Goal: Task Accomplishment & Management: Use online tool/utility

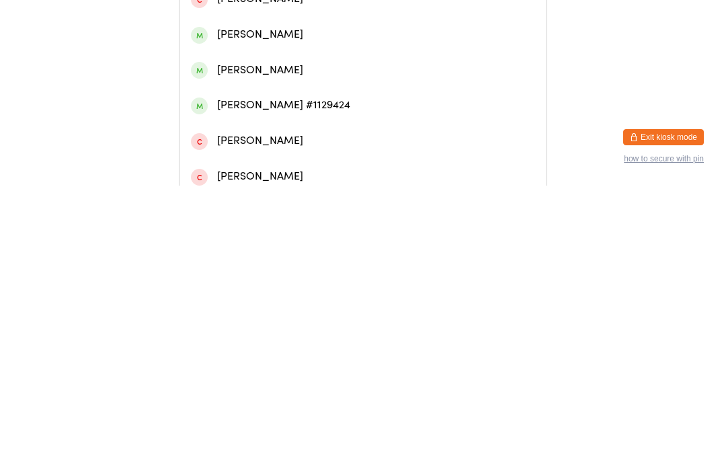
type input "[PERSON_NAME]"
click at [293, 61] on div "[PERSON_NAME]" at bounding box center [363, 57] width 344 height 18
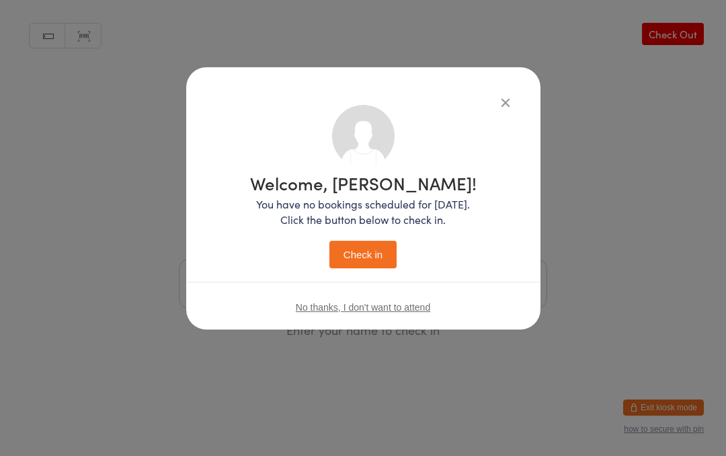
click at [368, 241] on button "Check in" at bounding box center [362, 255] width 67 height 28
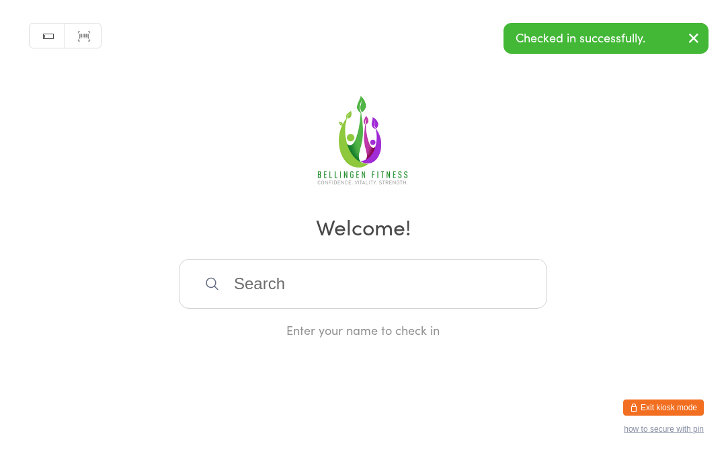
click at [311, 306] on input "search" at bounding box center [363, 284] width 368 height 50
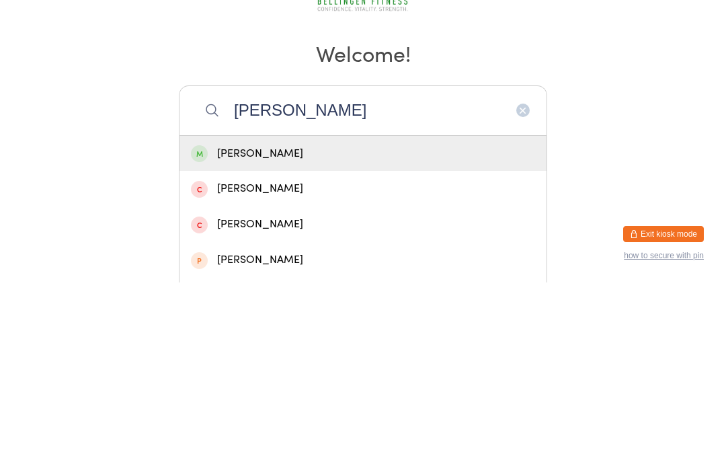
type input "[PERSON_NAME]"
click at [307, 318] on div "[PERSON_NAME]" at bounding box center [363, 327] width 344 height 18
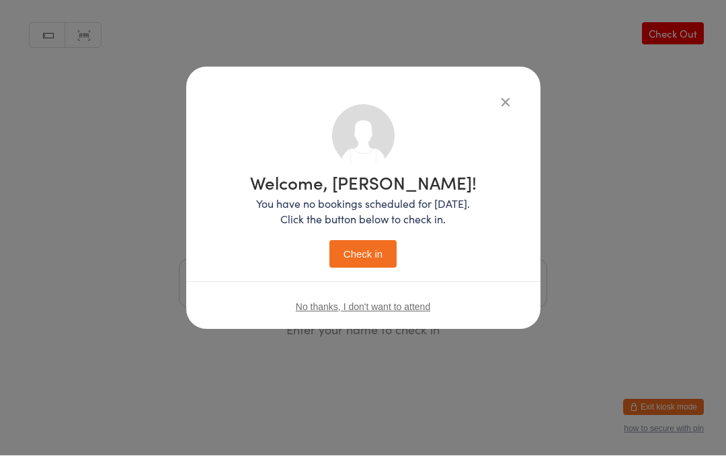
click at [366, 247] on button "Check in" at bounding box center [362, 255] width 67 height 28
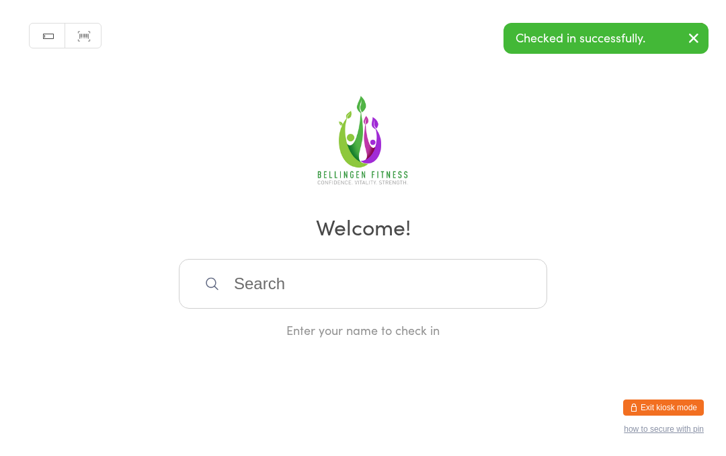
click at [364, 309] on input "search" at bounding box center [363, 284] width 368 height 50
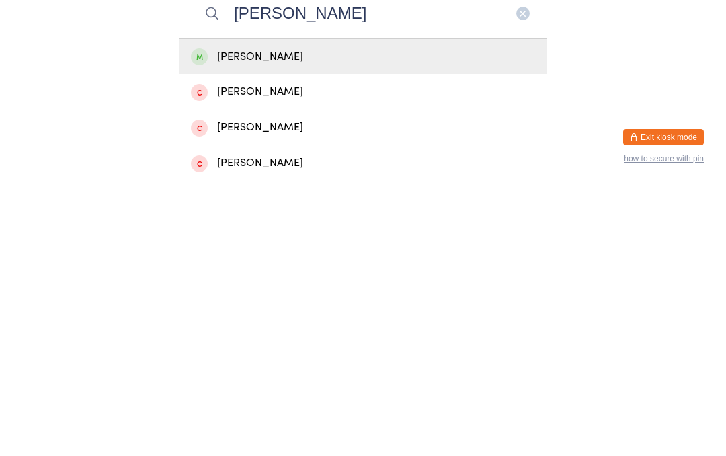
type input "[PERSON_NAME]"
click at [300, 318] on div "[PERSON_NAME]" at bounding box center [363, 327] width 344 height 18
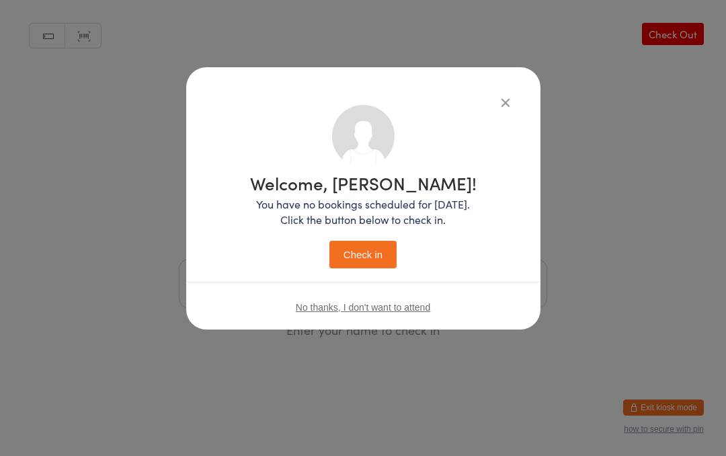
click at [377, 256] on button "Check in" at bounding box center [362, 255] width 67 height 28
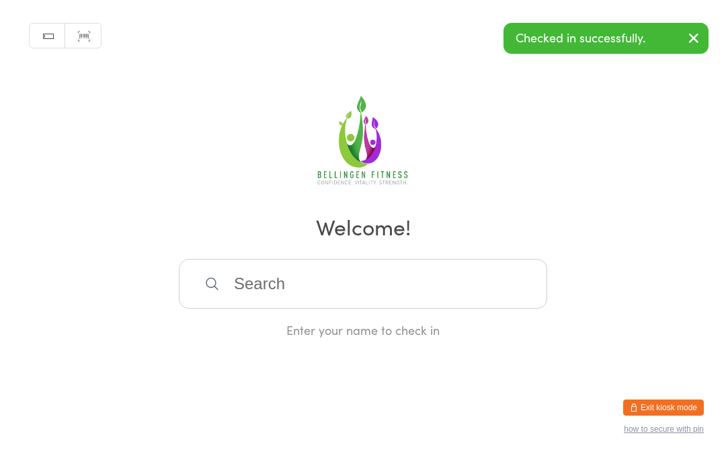
click at [344, 286] on input "search" at bounding box center [363, 284] width 368 height 50
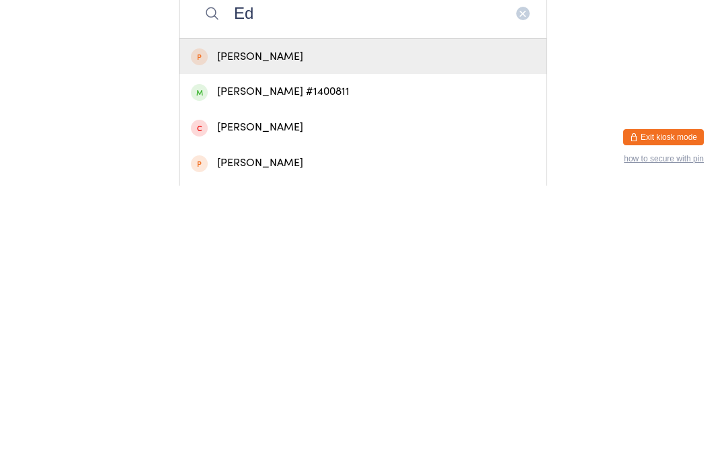
type input "E"
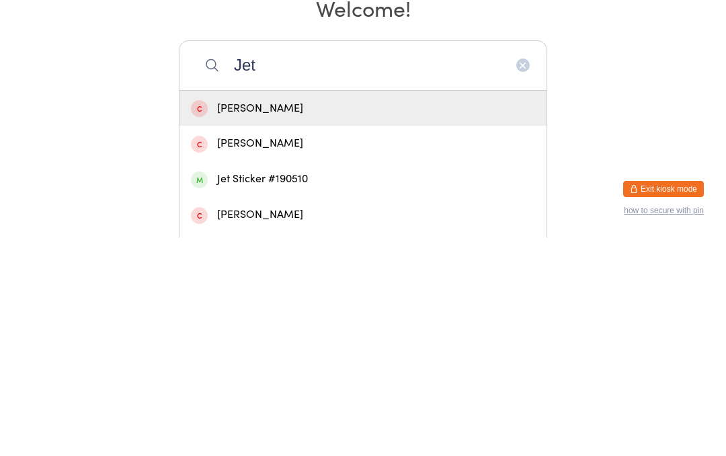
type input "Jet"
click at [299, 389] on div "Jet Sticker #190510" at bounding box center [363, 398] width 344 height 18
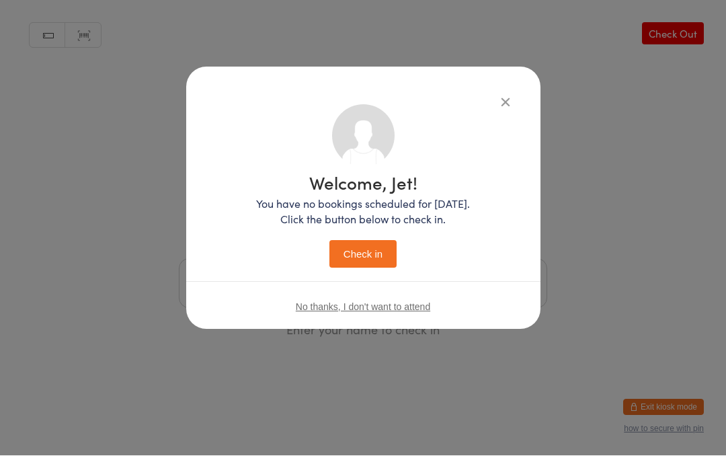
click at [367, 251] on button "Check in" at bounding box center [362, 255] width 67 height 28
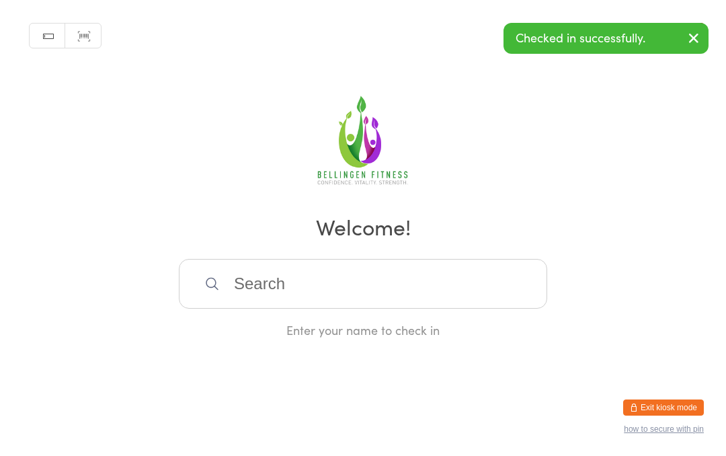
click at [237, 286] on input "search" at bounding box center [363, 284] width 368 height 50
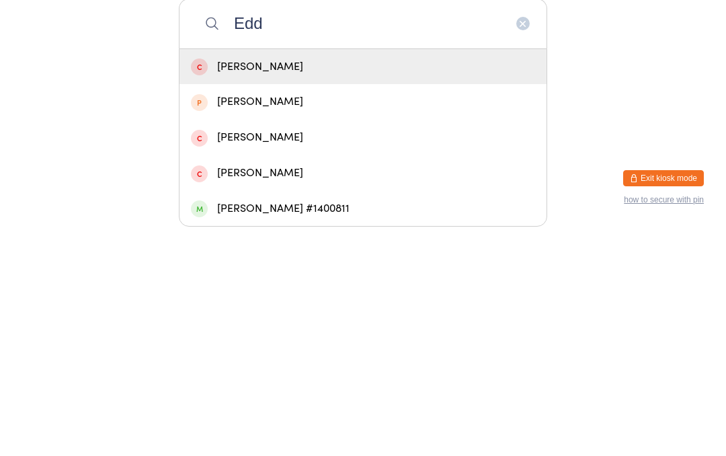
scroll to position [46, 0]
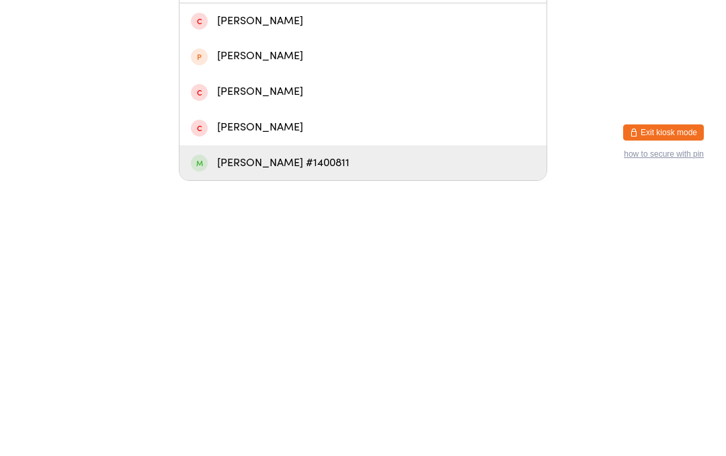
type input "Edd"
click at [217, 429] on div "[PERSON_NAME] #1400811" at bounding box center [363, 438] width 344 height 18
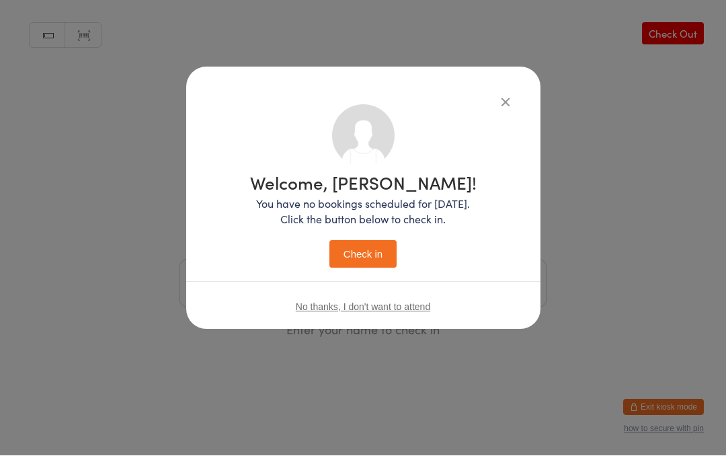
click at [360, 257] on button "Check in" at bounding box center [362, 255] width 67 height 28
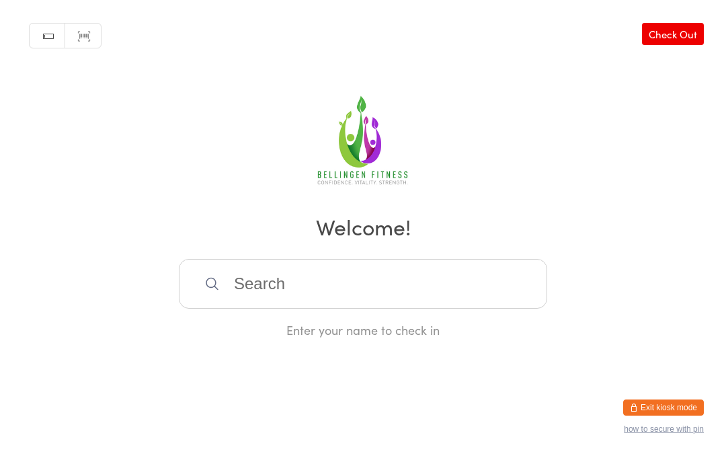
click at [320, 304] on input "search" at bounding box center [363, 284] width 368 height 50
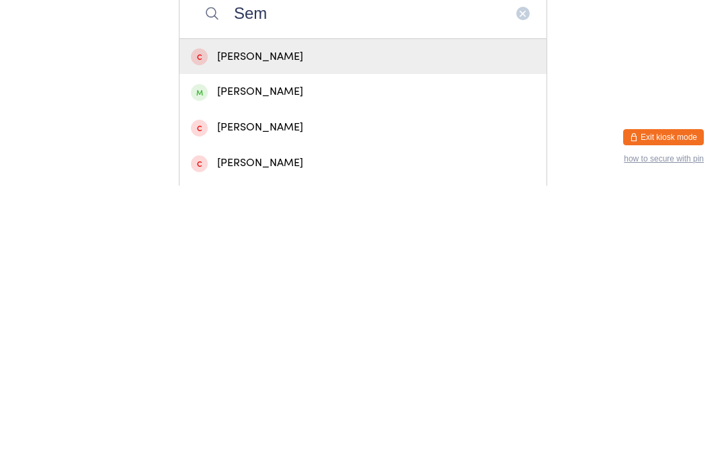
type input "Sem"
click at [227, 353] on div "[PERSON_NAME]" at bounding box center [363, 362] width 344 height 18
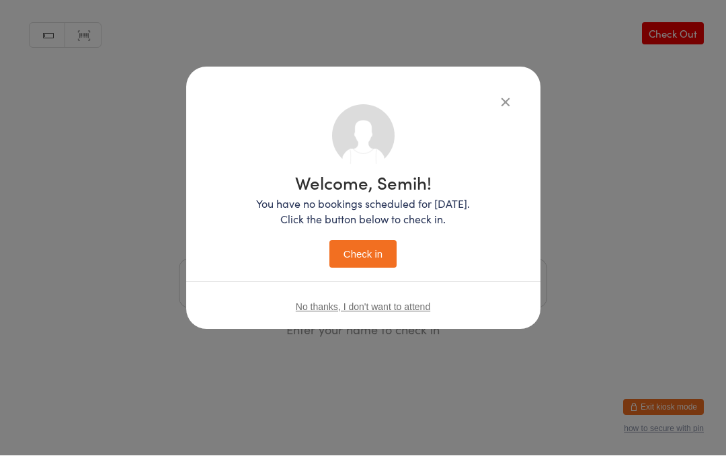
click at [350, 249] on button "Check in" at bounding box center [362, 255] width 67 height 28
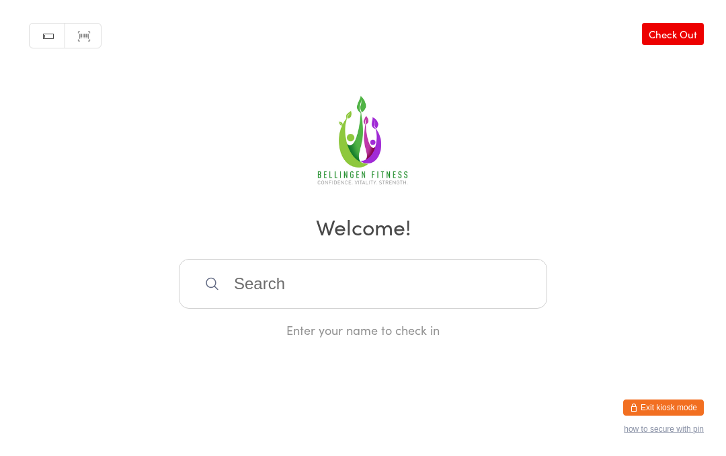
click at [428, 289] on input "search" at bounding box center [363, 284] width 368 height 50
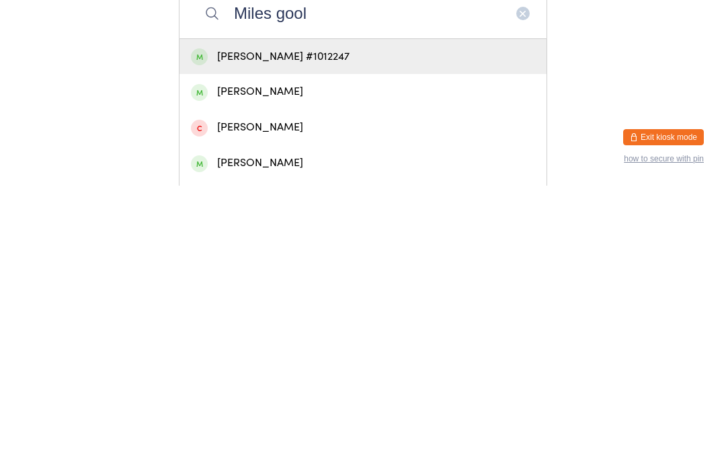
type input "Miles gool"
click at [303, 318] on div "[PERSON_NAME] #1012247" at bounding box center [363, 327] width 344 height 18
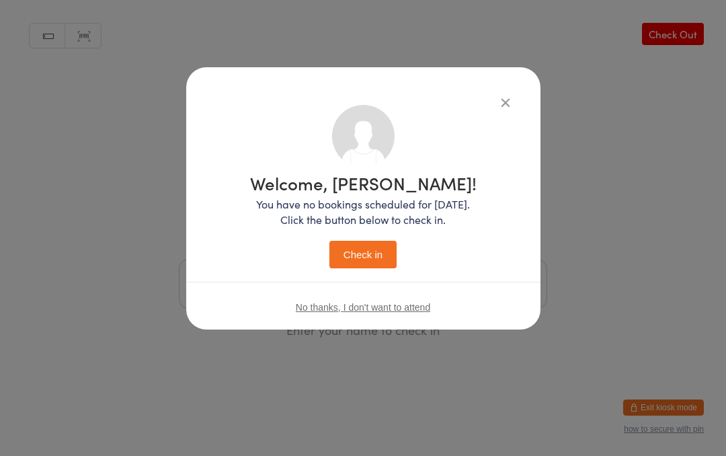
click at [392, 244] on button "Check in" at bounding box center [362, 255] width 67 height 28
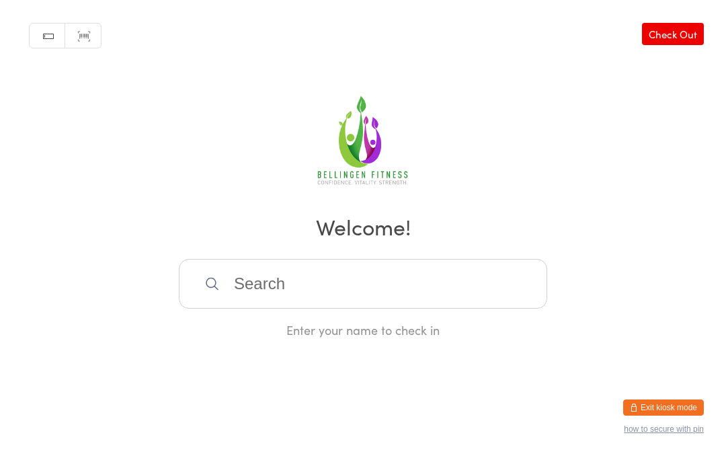
click at [415, 299] on input "search" at bounding box center [363, 284] width 368 height 50
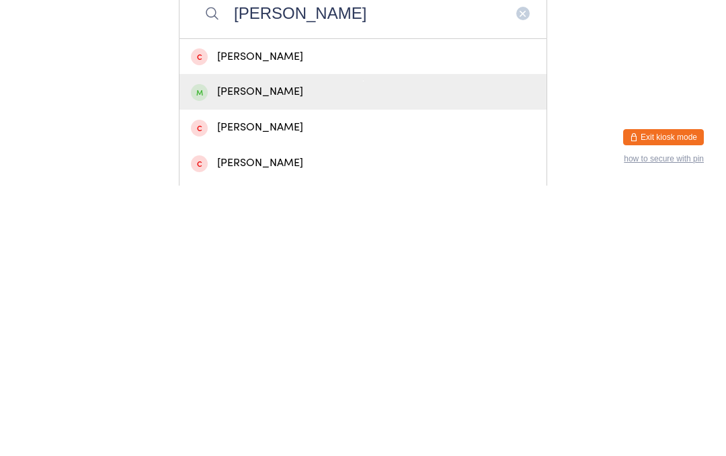
type input "[PERSON_NAME]"
click at [301, 353] on div "[PERSON_NAME]" at bounding box center [363, 362] width 344 height 18
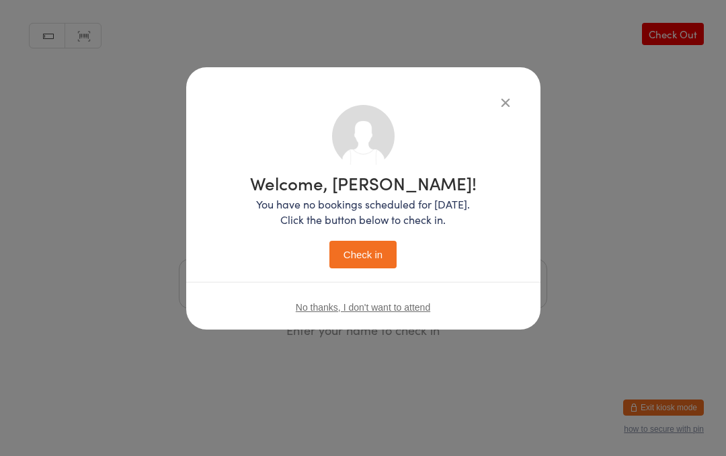
click at [384, 256] on button "Check in" at bounding box center [362, 255] width 67 height 28
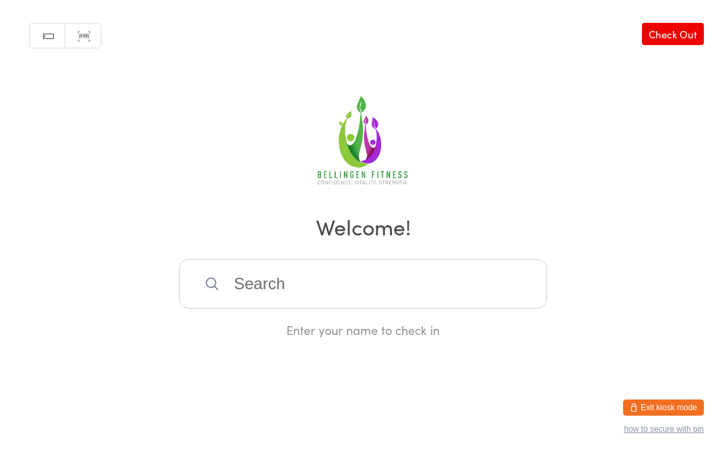
click at [400, 282] on input "search" at bounding box center [363, 284] width 368 height 50
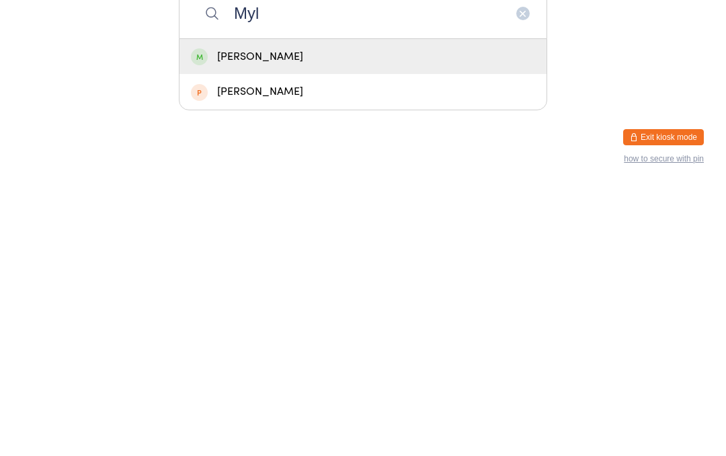
type input "Myl"
click at [366, 318] on div "[PERSON_NAME]" at bounding box center [363, 327] width 344 height 18
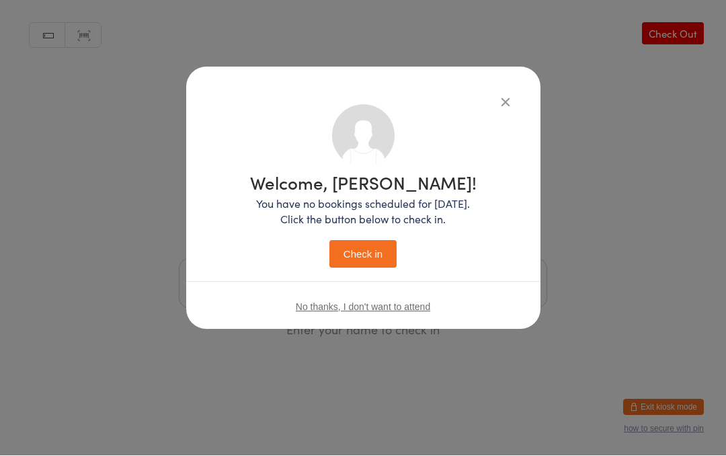
click at [374, 241] on button "Check in" at bounding box center [362, 255] width 67 height 28
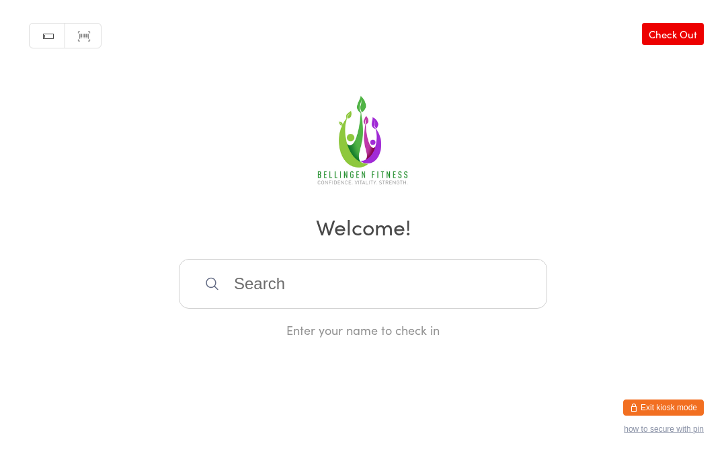
click at [425, 275] on input "search" at bounding box center [363, 284] width 368 height 50
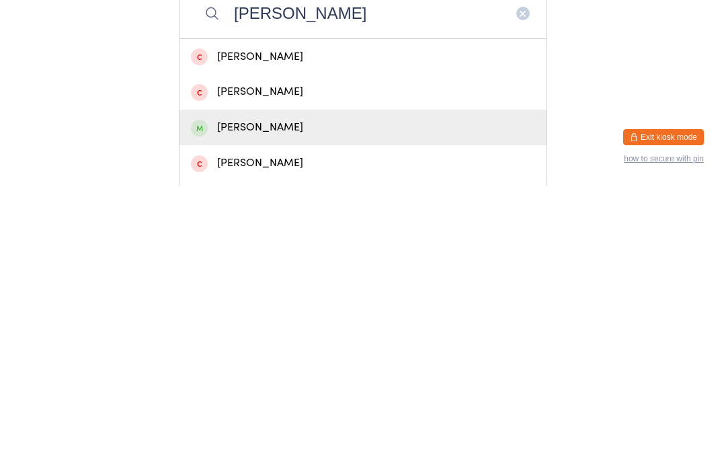
type input "[PERSON_NAME]"
click at [350, 389] on div "[PERSON_NAME]" at bounding box center [363, 398] width 344 height 18
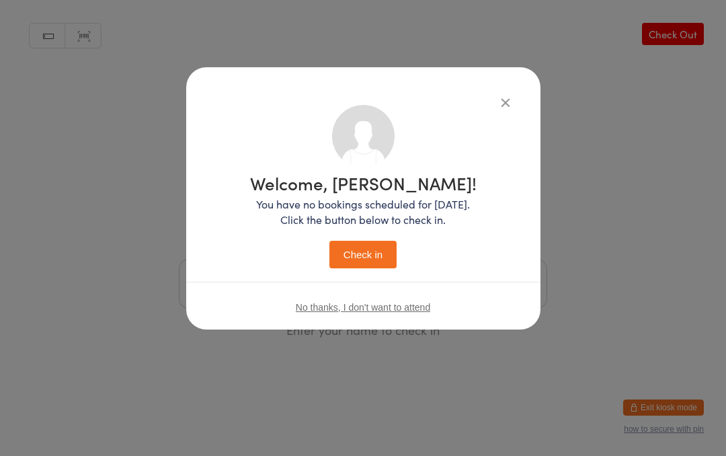
click at [369, 262] on button "Check in" at bounding box center [362, 255] width 67 height 28
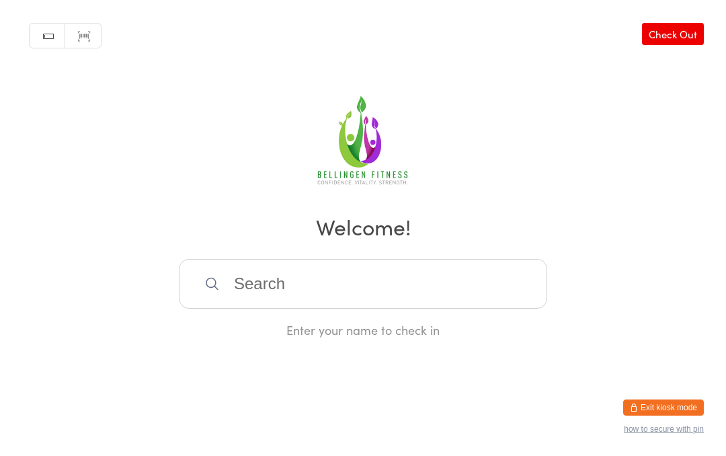
click at [428, 279] on input "search" at bounding box center [363, 284] width 368 height 50
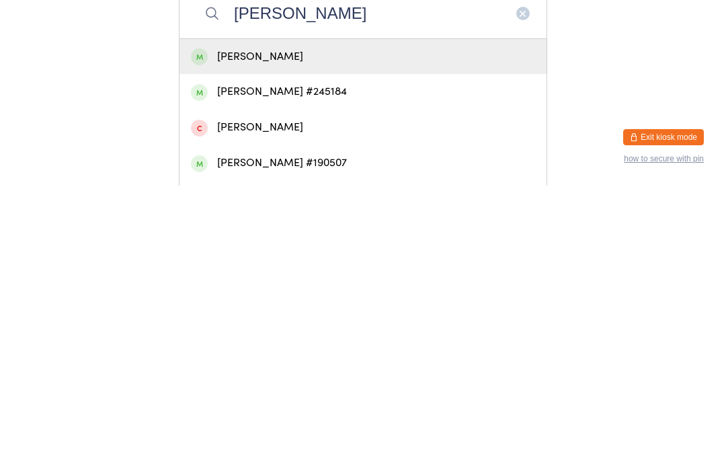
type input "[PERSON_NAME]"
click at [315, 424] on div "[PERSON_NAME] #190507" at bounding box center [363, 433] width 344 height 18
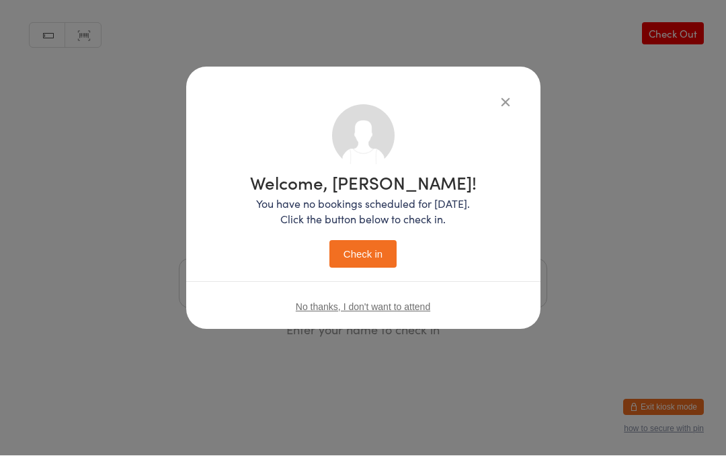
click at [373, 260] on button "Check in" at bounding box center [362, 255] width 67 height 28
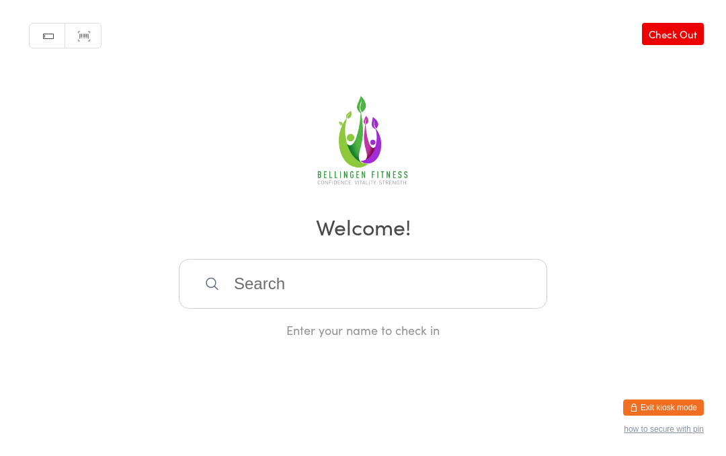
click at [291, 299] on input "search" at bounding box center [363, 284] width 368 height 50
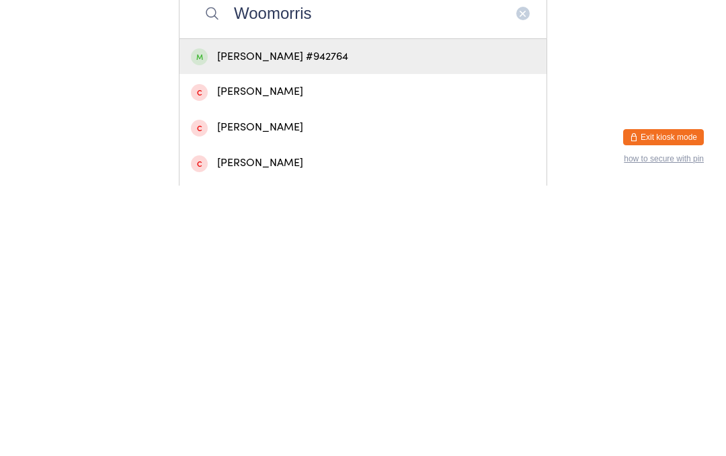
type input "Woomorris"
click at [358, 318] on div "[PERSON_NAME] #942764" at bounding box center [363, 327] width 344 height 18
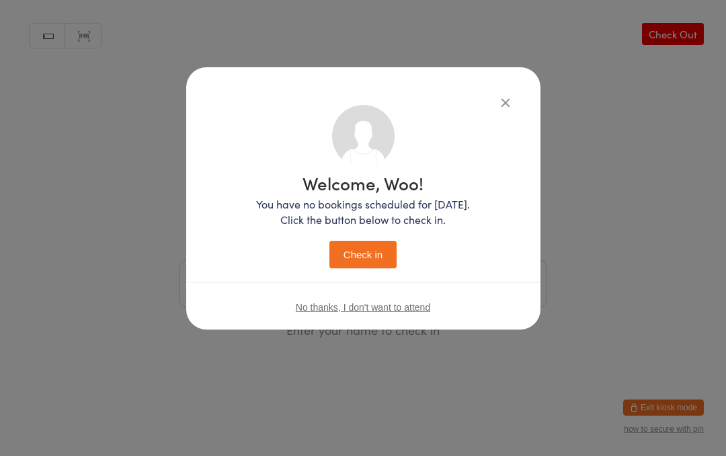
click at [362, 253] on button "Check in" at bounding box center [362, 255] width 67 height 28
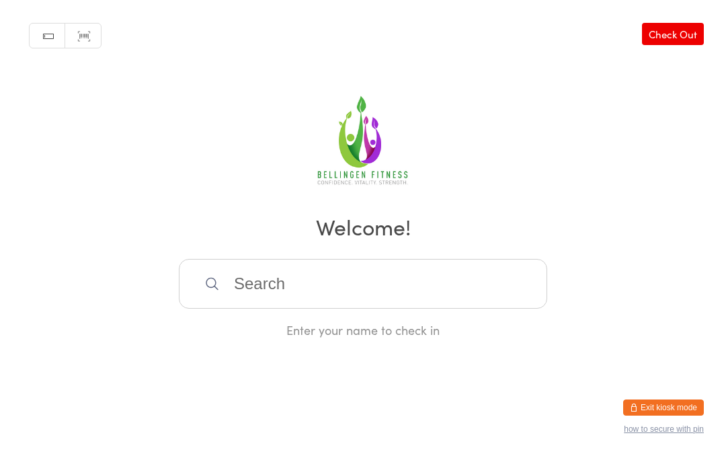
click at [294, 286] on input "search" at bounding box center [363, 284] width 368 height 50
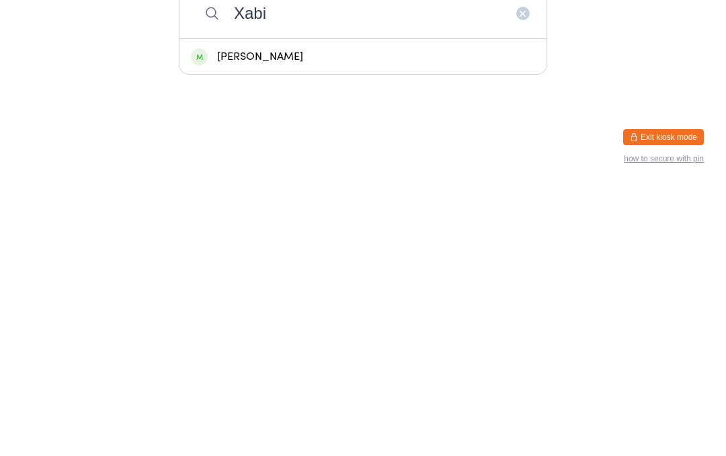
type input "Xabi"
click at [266, 318] on div "[PERSON_NAME]" at bounding box center [363, 327] width 344 height 18
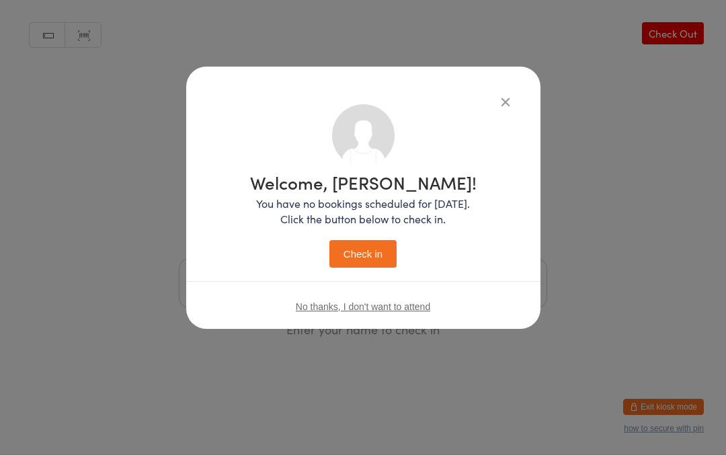
click at [356, 244] on button "Check in" at bounding box center [362, 255] width 67 height 28
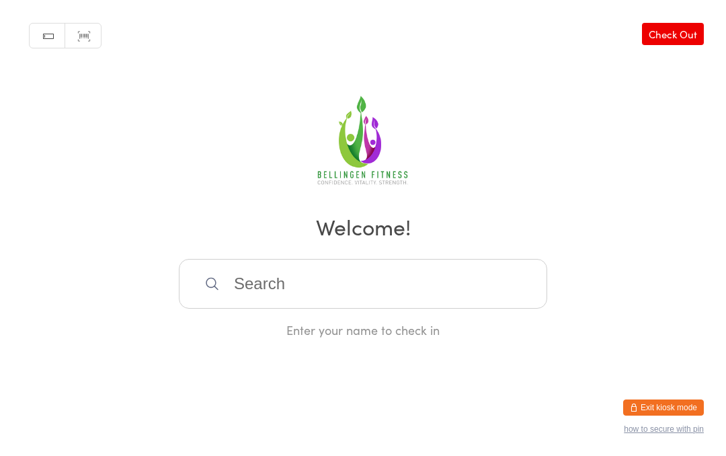
click at [401, 241] on h2 "Welcome!" at bounding box center [362, 226] width 699 height 30
click at [383, 296] on input "search" at bounding box center [363, 284] width 368 height 50
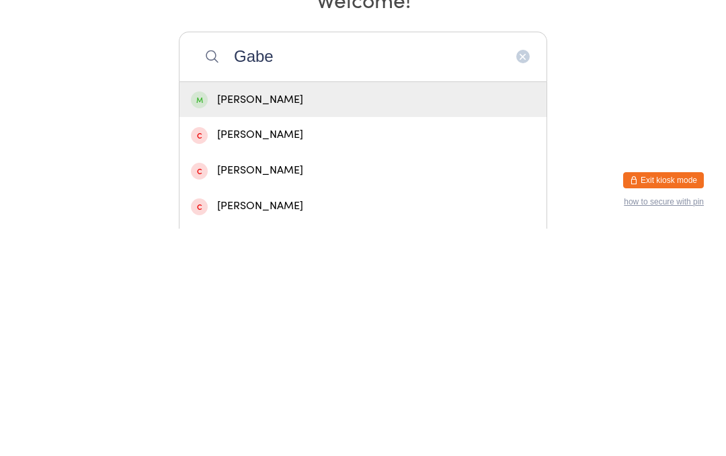
type input "Gabe"
click at [334, 318] on div "[PERSON_NAME]" at bounding box center [363, 327] width 344 height 18
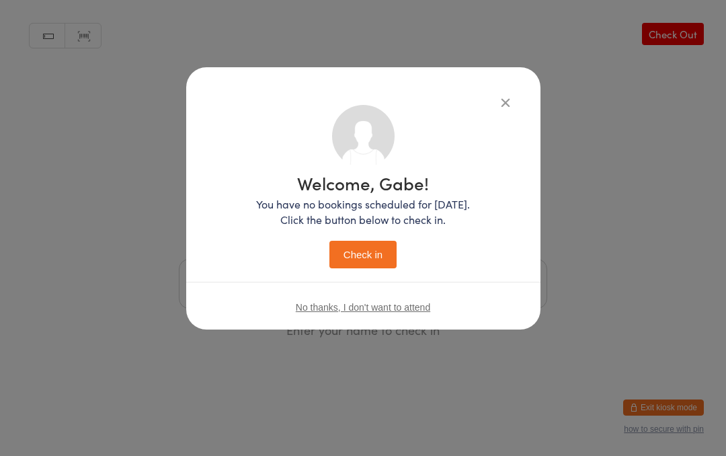
click at [374, 260] on button "Check in" at bounding box center [362, 255] width 67 height 28
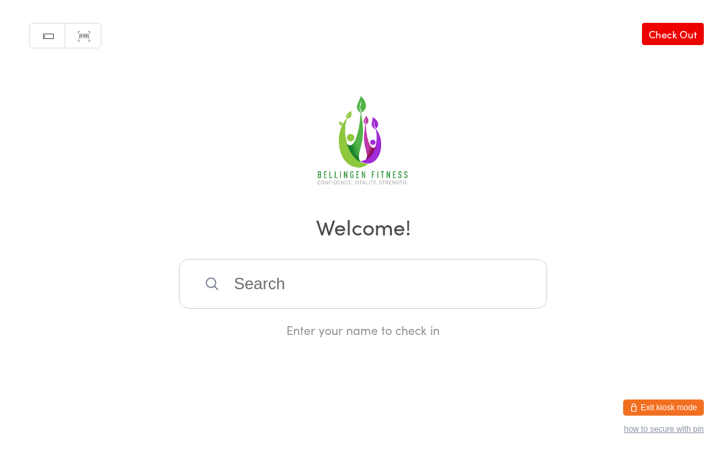
click at [377, 297] on input "search" at bounding box center [363, 284] width 368 height 50
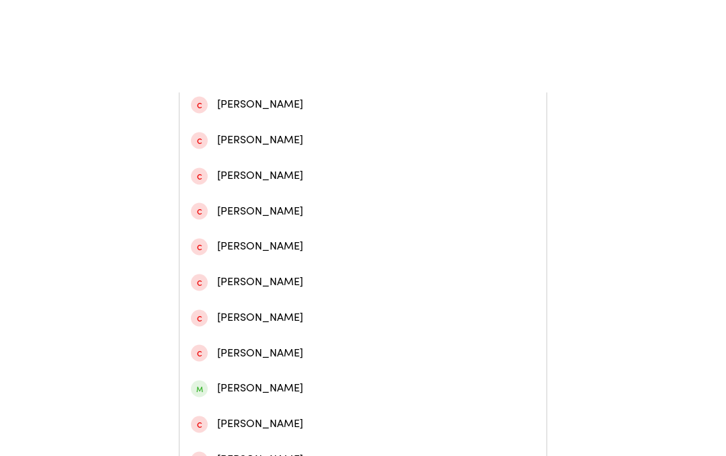
scroll to position [372, 0]
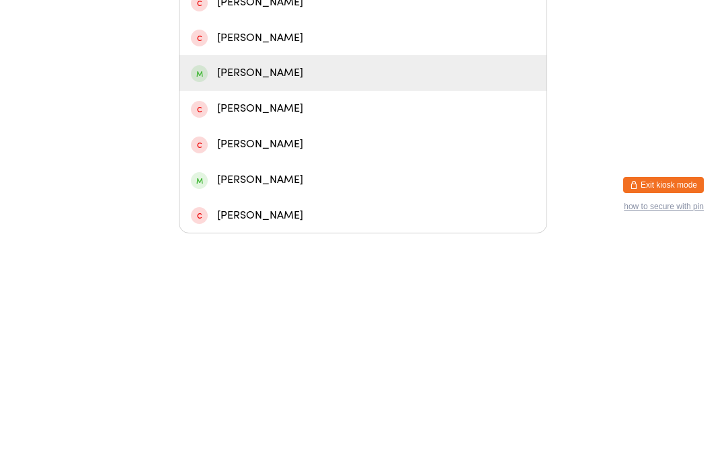
type input "[PERSON_NAME]"
click at [222, 286] on div "[PERSON_NAME]" at bounding box center [363, 295] width 344 height 18
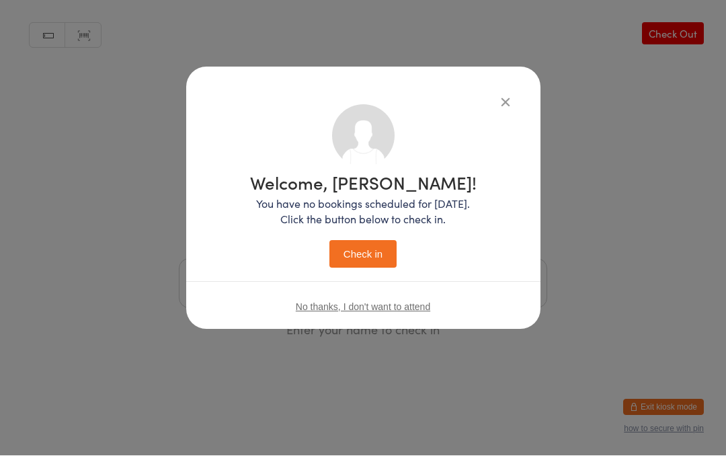
click at [386, 264] on button "Check in" at bounding box center [362, 255] width 67 height 28
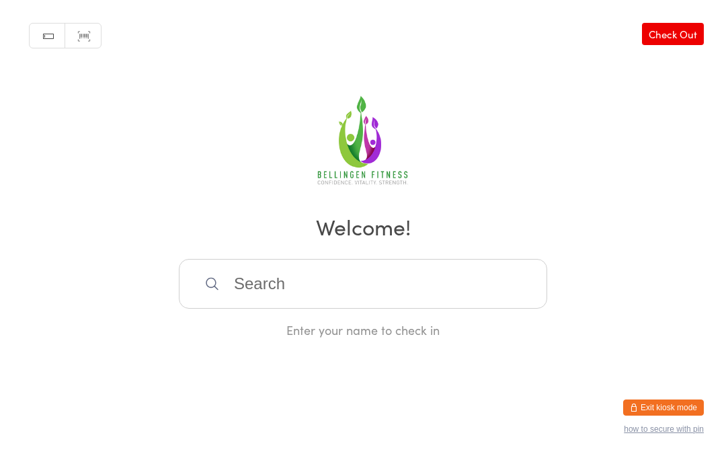
click at [278, 286] on input "search" at bounding box center [363, 284] width 368 height 50
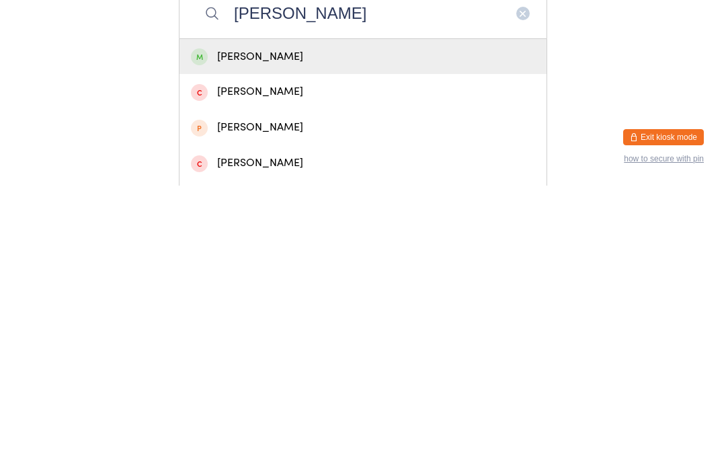
type input "[PERSON_NAME]"
click at [268, 309] on div "[PERSON_NAME]" at bounding box center [363, 327] width 367 height 36
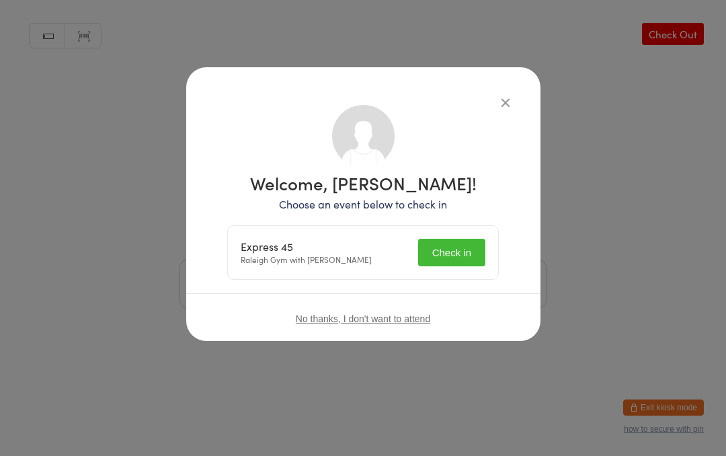
click at [442, 254] on button "Check in" at bounding box center [451, 253] width 67 height 28
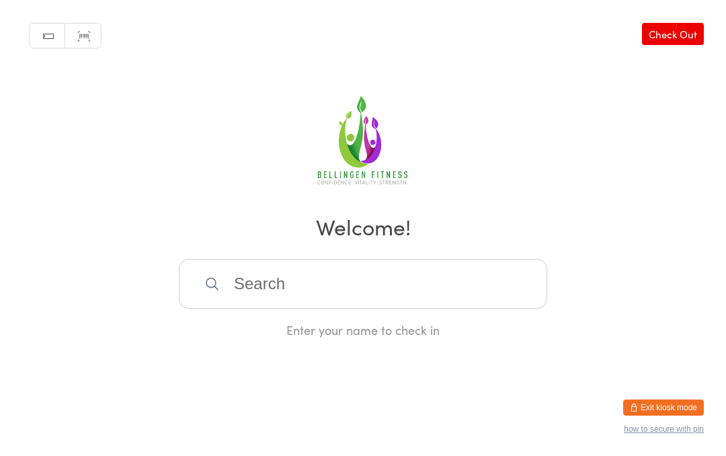
click at [263, 295] on input "search" at bounding box center [363, 284] width 368 height 50
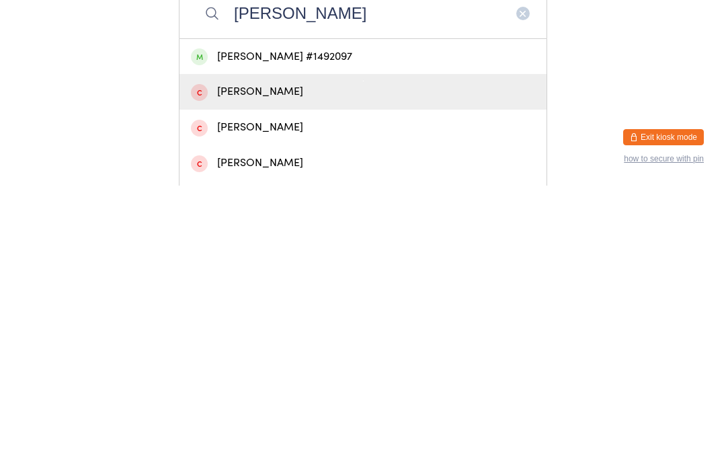
type input "[PERSON_NAME]"
click at [275, 353] on div "[PERSON_NAME]" at bounding box center [363, 362] width 344 height 18
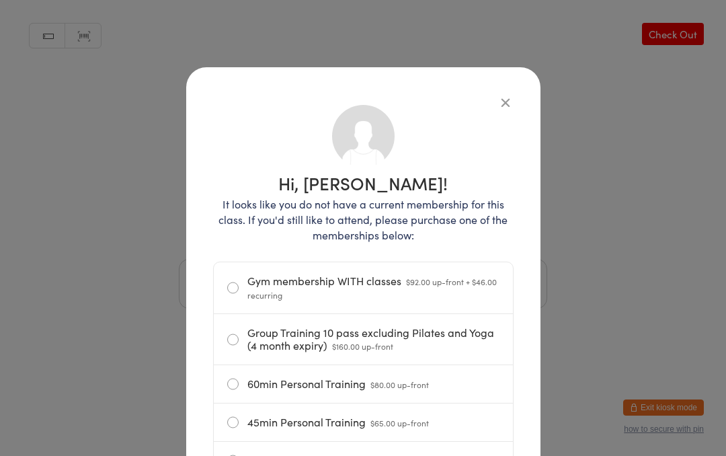
click at [501, 99] on icon "button" at bounding box center [505, 102] width 15 height 15
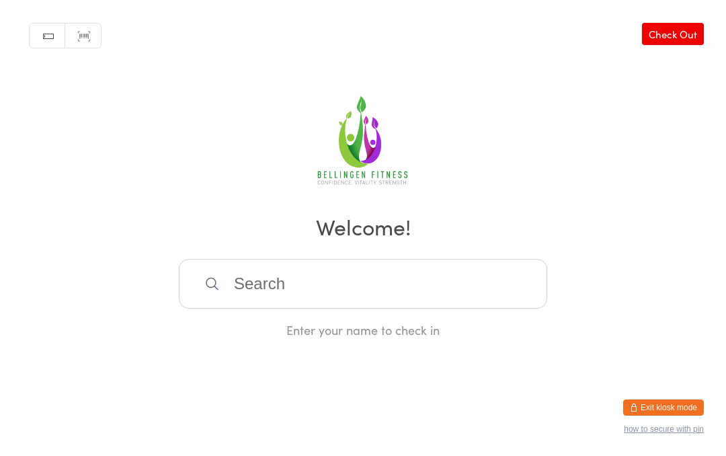
click at [250, 290] on input "search" at bounding box center [363, 284] width 368 height 50
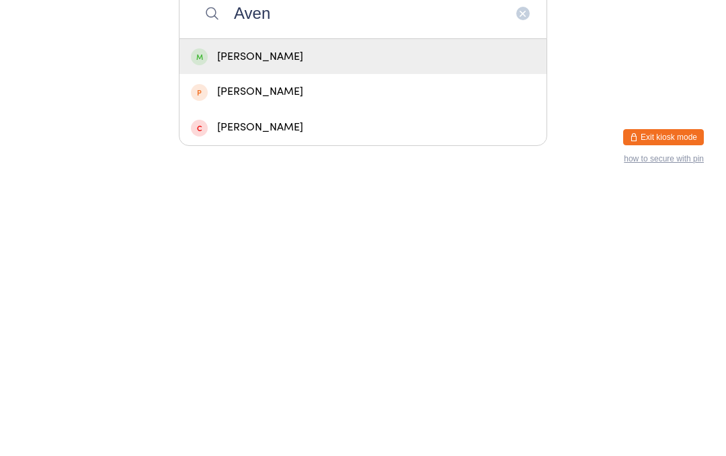
type input "Aven"
click at [231, 318] on div "[PERSON_NAME]" at bounding box center [363, 327] width 344 height 18
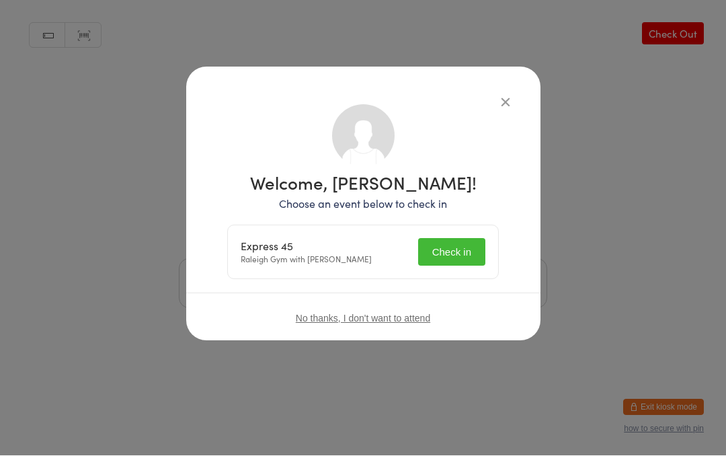
click at [447, 246] on button "Check in" at bounding box center [451, 253] width 67 height 28
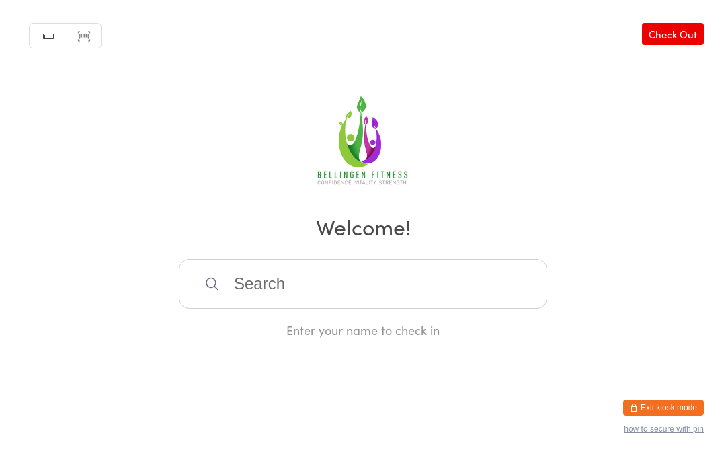
click at [255, 297] on input "search" at bounding box center [363, 284] width 368 height 50
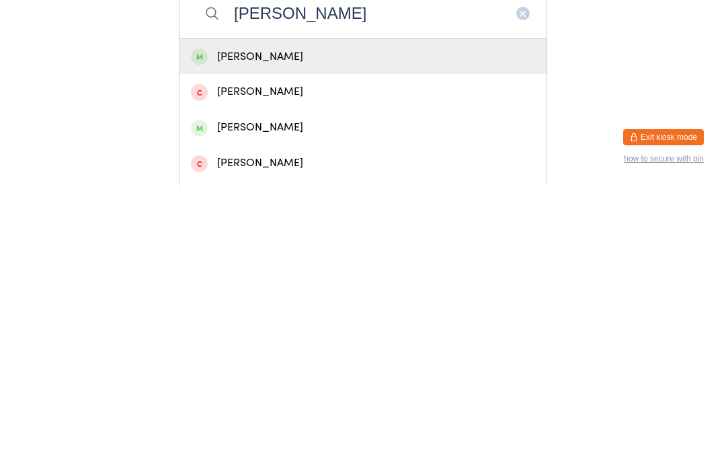
type input "[PERSON_NAME]"
click at [331, 318] on div "[PERSON_NAME]" at bounding box center [363, 327] width 344 height 18
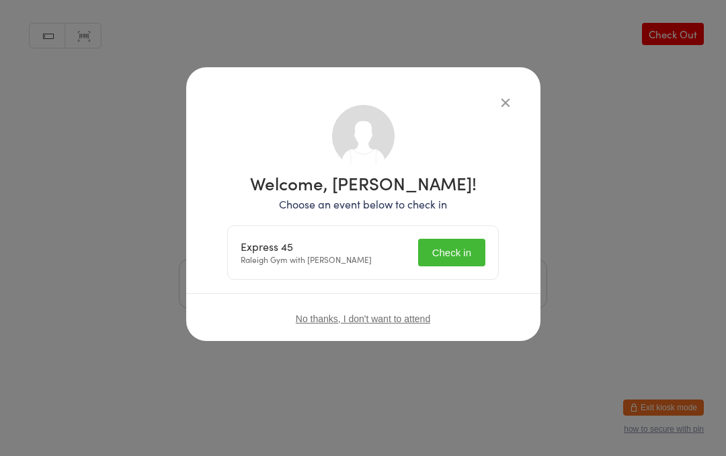
click at [468, 247] on button "Check in" at bounding box center [451, 253] width 67 height 28
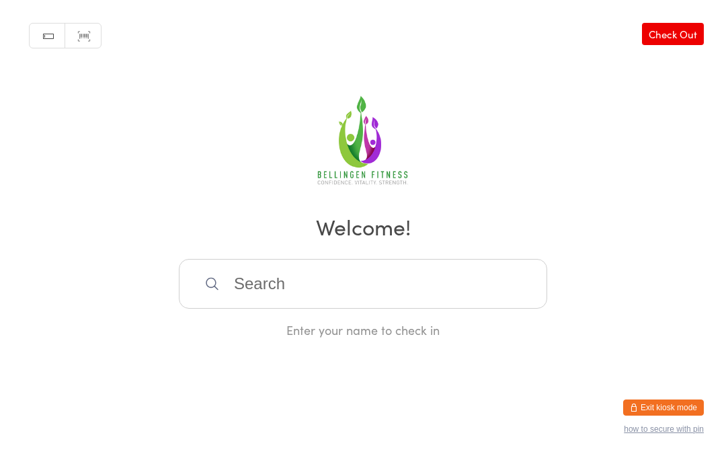
click at [356, 288] on input "search" at bounding box center [363, 284] width 368 height 50
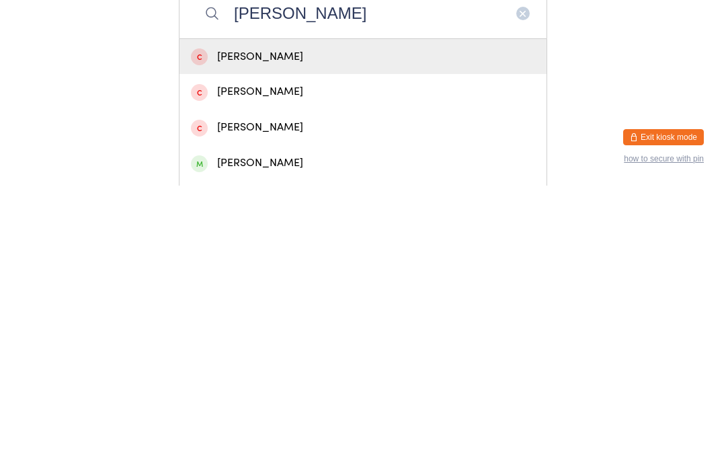
scroll to position [9, 0]
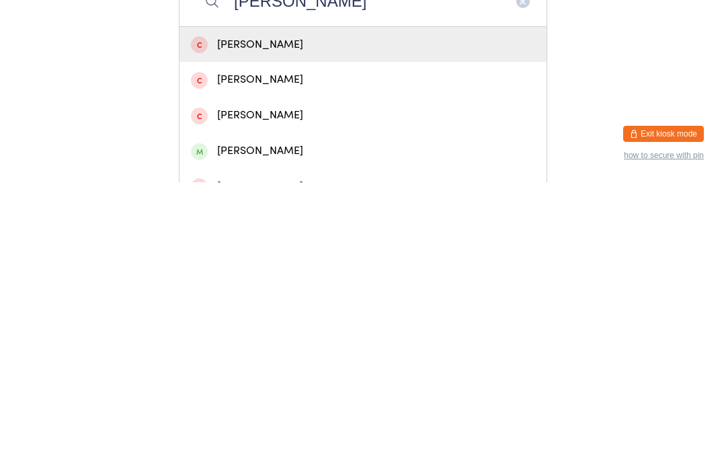
type input "[PERSON_NAME]"
click at [320, 416] on div "[PERSON_NAME]" at bounding box center [363, 425] width 344 height 18
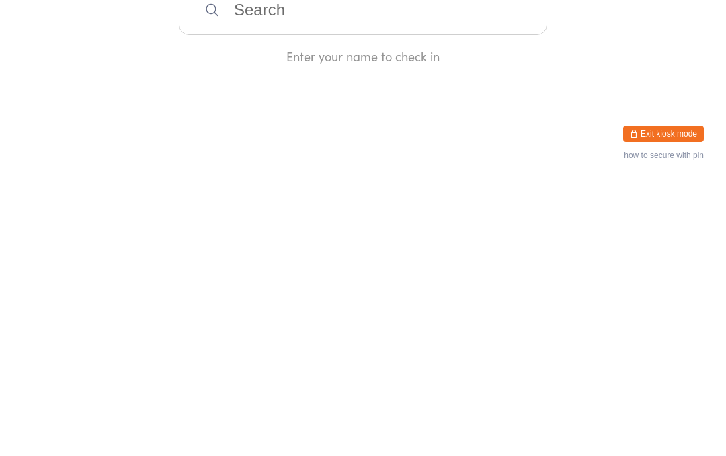
scroll to position [0, 0]
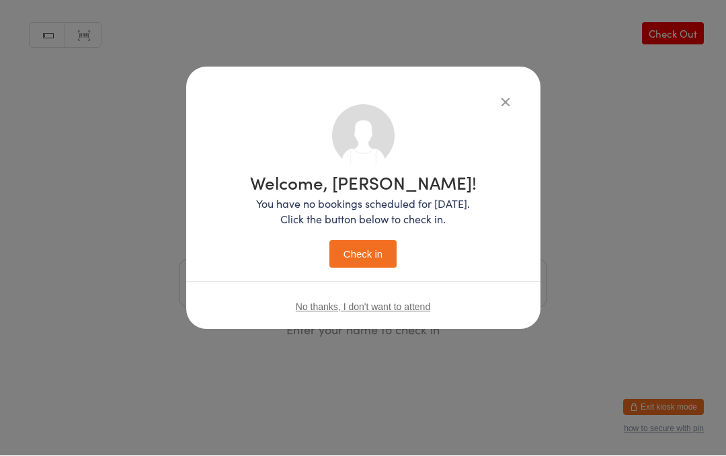
click at [368, 247] on button "Check in" at bounding box center [362, 255] width 67 height 28
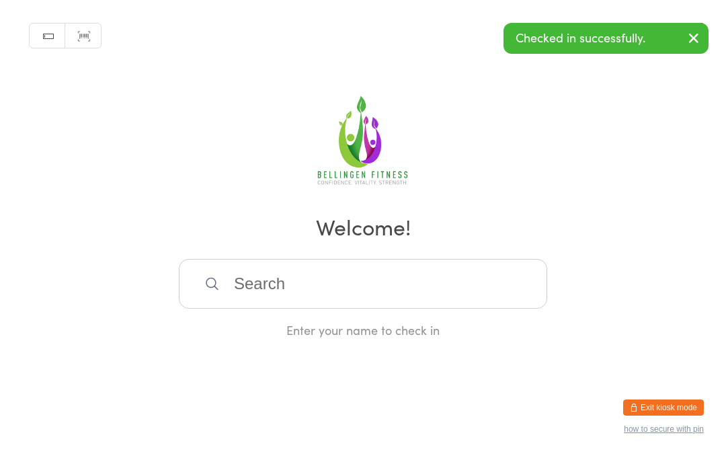
click at [276, 281] on input "search" at bounding box center [363, 284] width 368 height 50
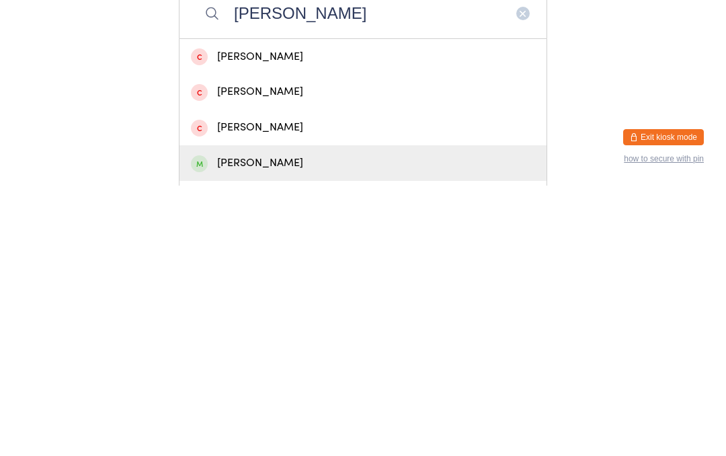
type input "[PERSON_NAME]"
click at [302, 424] on div "[PERSON_NAME]" at bounding box center [363, 433] width 344 height 18
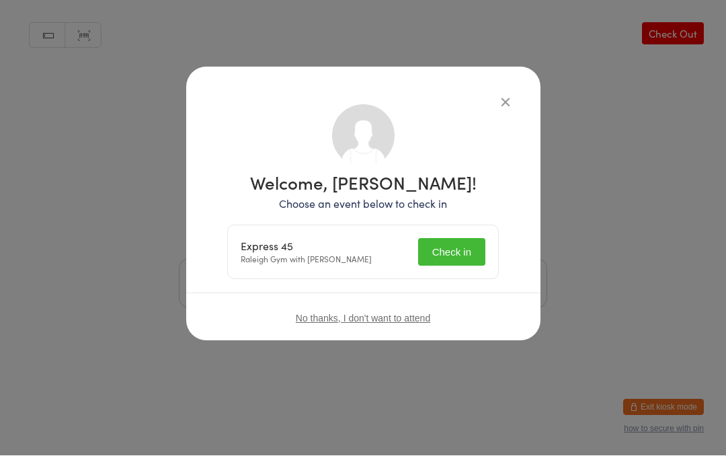
click at [460, 250] on button "Check in" at bounding box center [451, 253] width 67 height 28
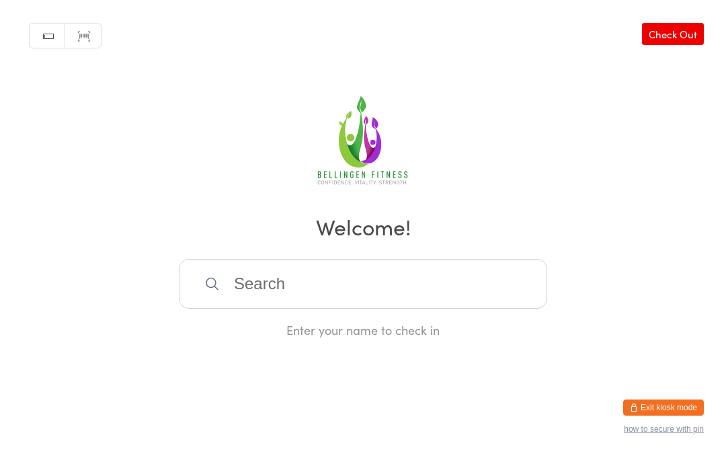
click at [416, 297] on input "search" at bounding box center [363, 284] width 368 height 50
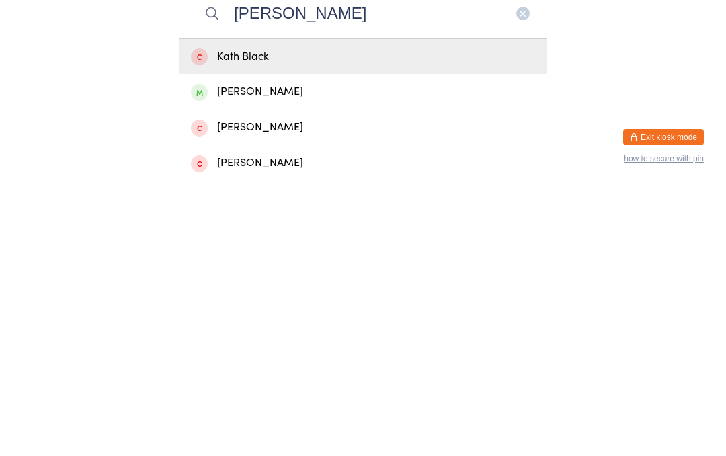
type input "[PERSON_NAME]"
click at [295, 353] on div "[PERSON_NAME]" at bounding box center [363, 362] width 344 height 18
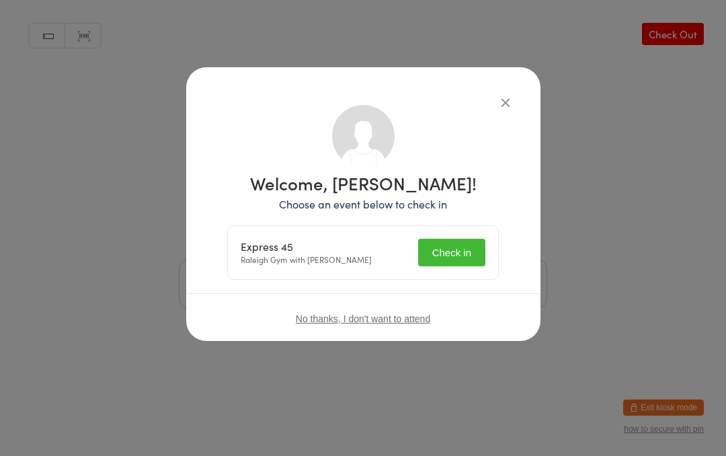
click at [448, 251] on button "Check in" at bounding box center [451, 253] width 67 height 28
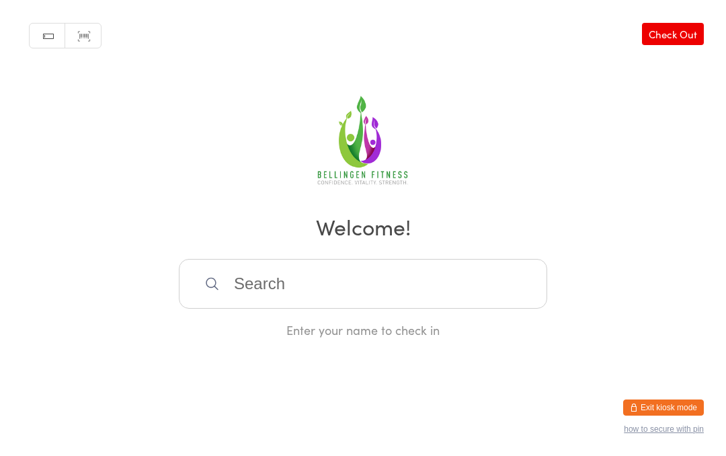
click at [291, 287] on input "search" at bounding box center [363, 284] width 368 height 50
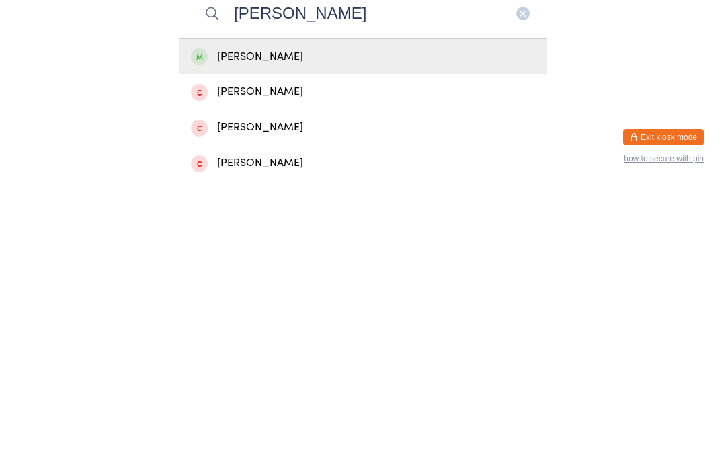
type input "[PERSON_NAME]"
click at [284, 318] on div "[PERSON_NAME]" at bounding box center [363, 327] width 344 height 18
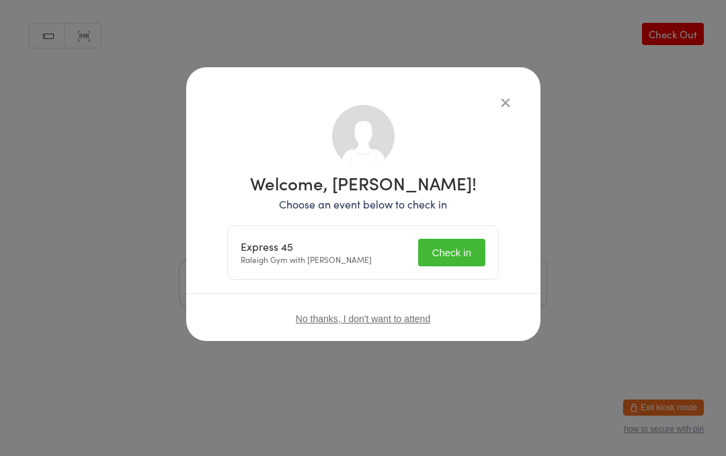
click at [459, 249] on button "Check in" at bounding box center [451, 253] width 67 height 28
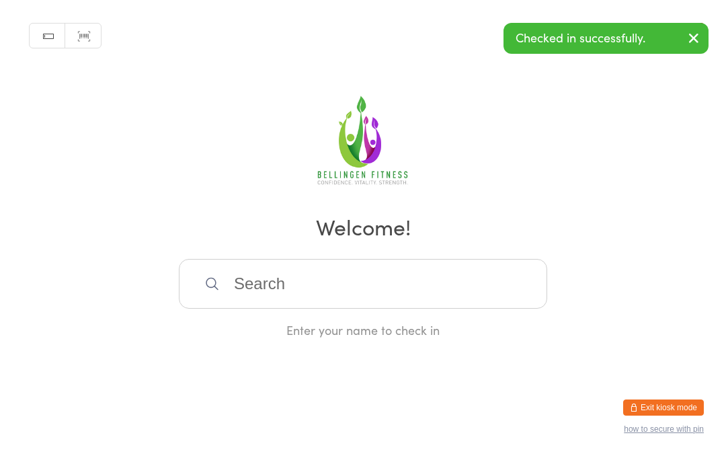
click at [297, 293] on input "search" at bounding box center [363, 284] width 368 height 50
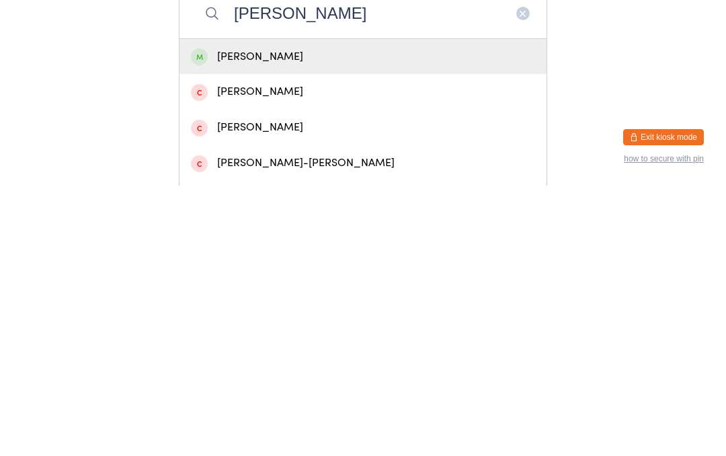
type input "[PERSON_NAME]"
click at [288, 318] on div "[PERSON_NAME]" at bounding box center [363, 327] width 344 height 18
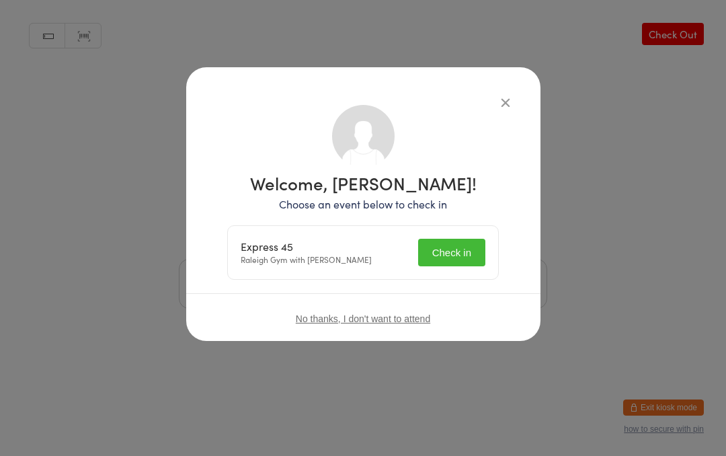
click at [465, 246] on button "Check in" at bounding box center [451, 253] width 67 height 28
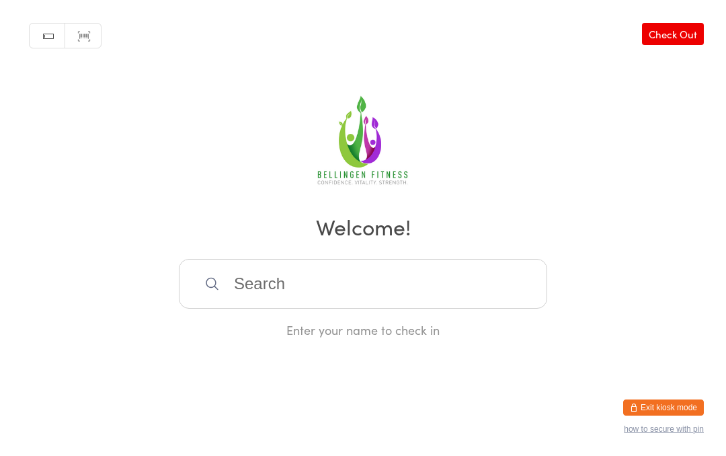
click at [239, 297] on input "search" at bounding box center [363, 284] width 368 height 50
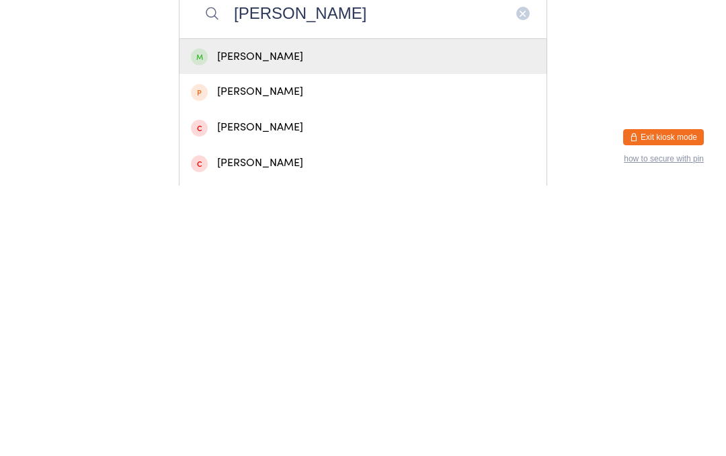
type input "[PERSON_NAME]"
click at [295, 318] on div "[PERSON_NAME]" at bounding box center [363, 327] width 344 height 18
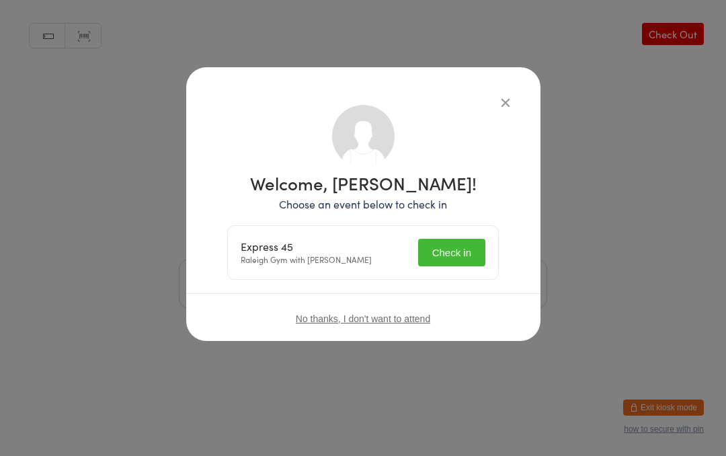
click at [458, 251] on button "Check in" at bounding box center [451, 253] width 67 height 28
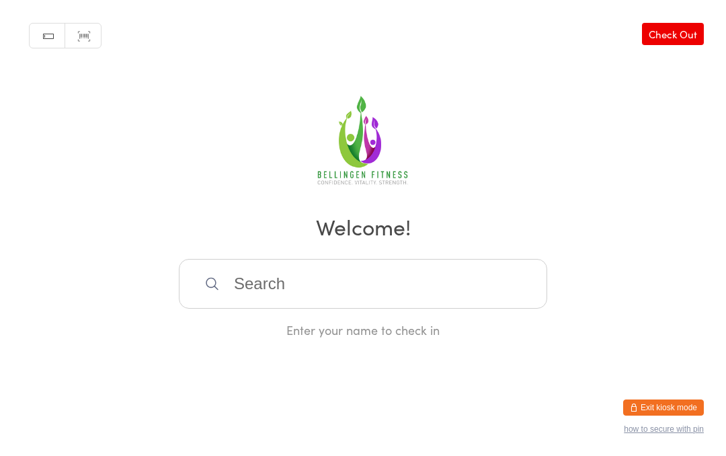
click at [245, 297] on input "search" at bounding box center [363, 284] width 368 height 50
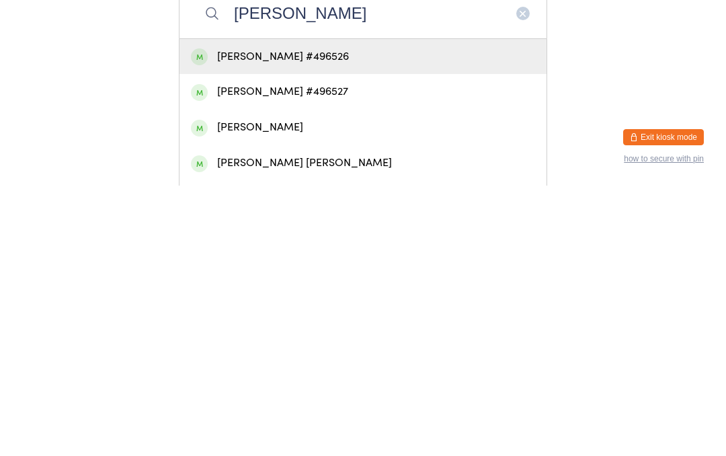
type input "[PERSON_NAME]"
click at [251, 353] on div "[PERSON_NAME] #496527" at bounding box center [363, 362] width 344 height 18
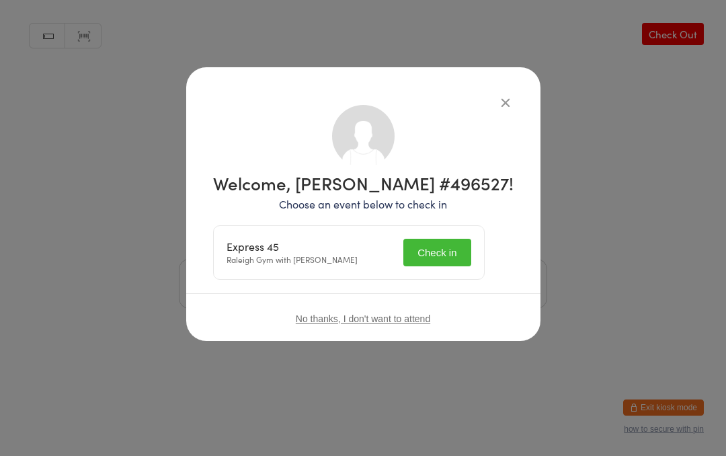
click at [450, 256] on button "Check in" at bounding box center [436, 253] width 67 height 28
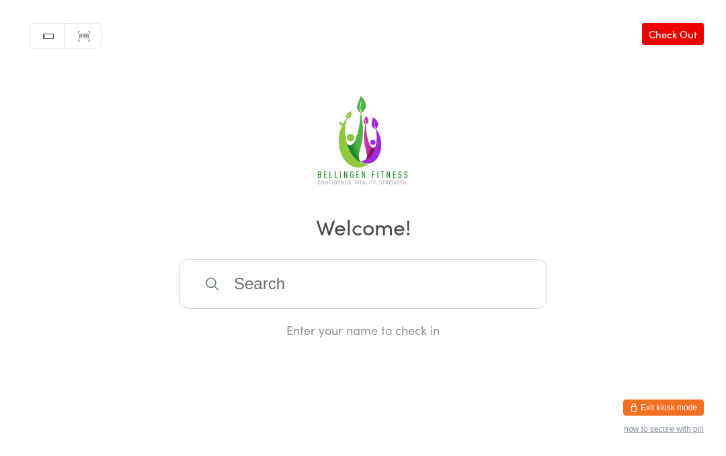
click at [260, 290] on input "search" at bounding box center [363, 284] width 368 height 50
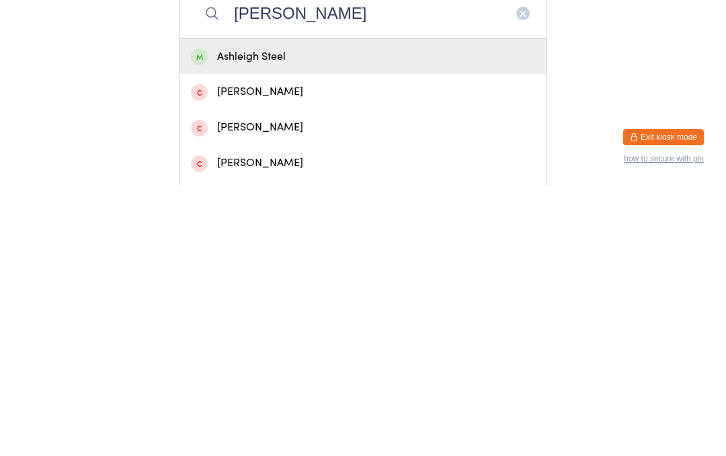
type input "[PERSON_NAME]"
click at [283, 318] on div "Ashleigh Steel" at bounding box center [363, 327] width 344 height 18
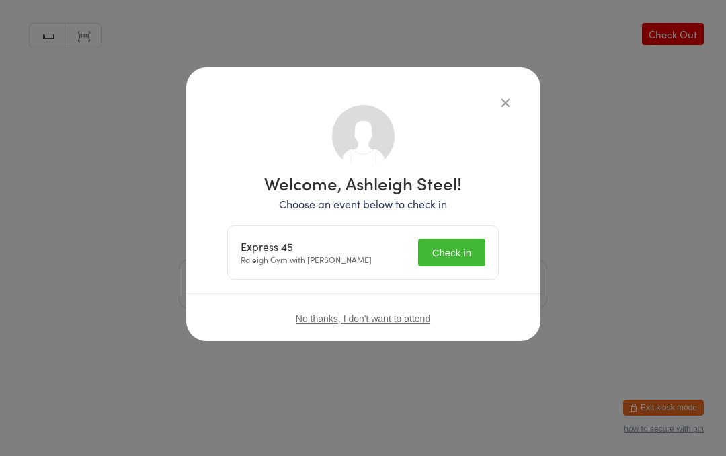
click at [460, 249] on button "Check in" at bounding box center [451, 253] width 67 height 28
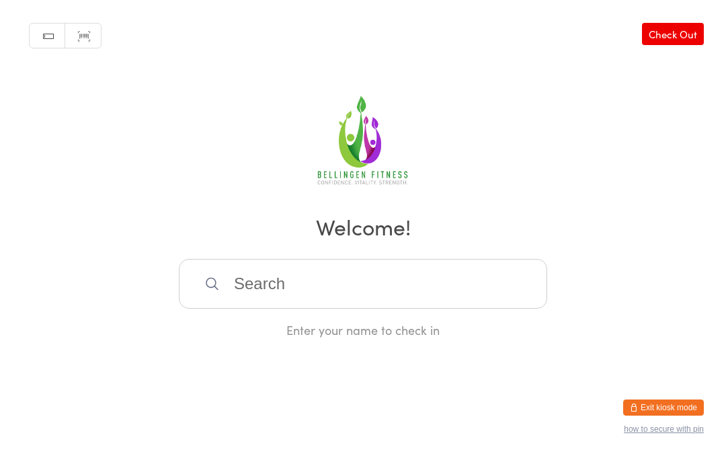
click at [292, 287] on input "search" at bounding box center [363, 284] width 368 height 50
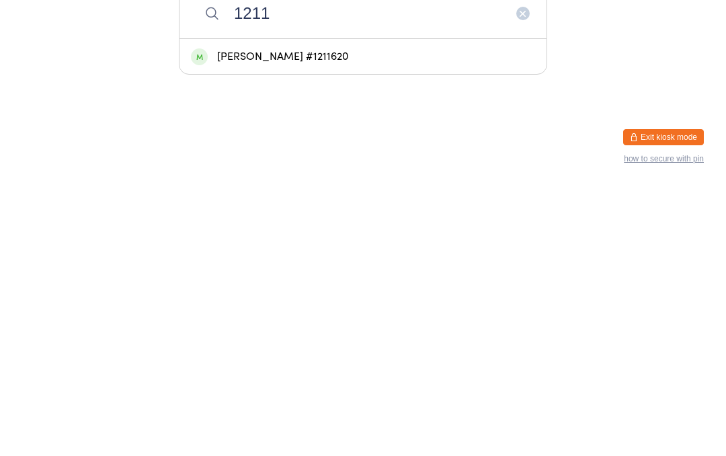
type input "1211"
click at [304, 318] on div "[PERSON_NAME] #1211620" at bounding box center [363, 327] width 344 height 18
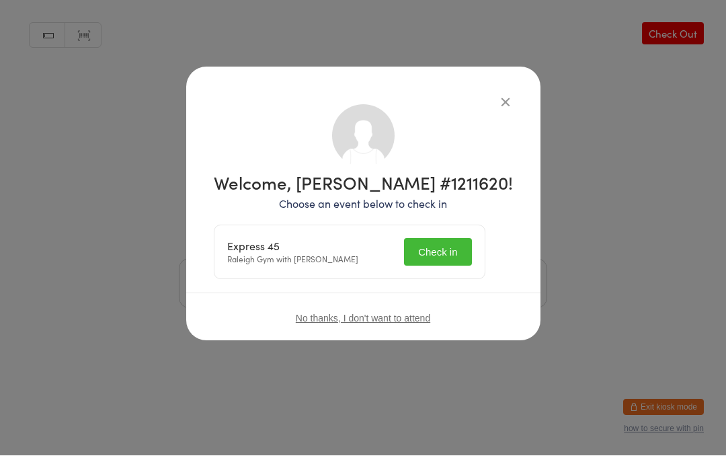
click at [448, 252] on button "Check in" at bounding box center [437, 253] width 67 height 28
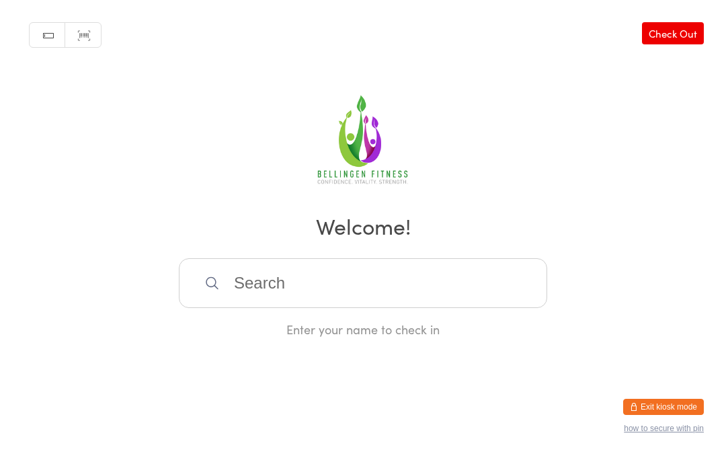
click at [305, 291] on input "search" at bounding box center [363, 284] width 368 height 50
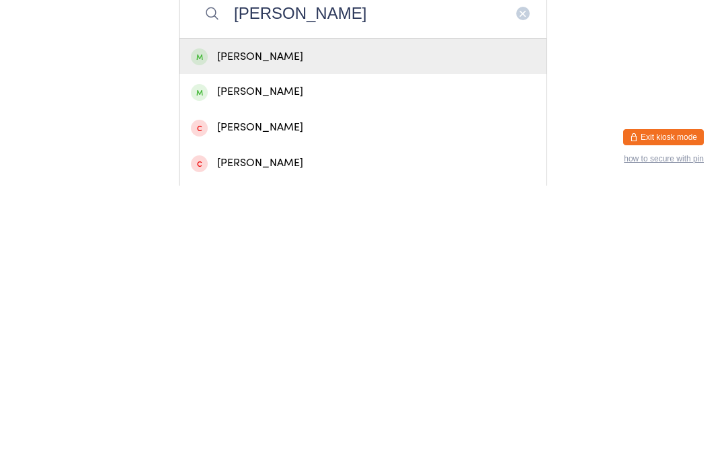
type input "[PERSON_NAME]"
click at [262, 353] on div "[PERSON_NAME]" at bounding box center [363, 362] width 344 height 18
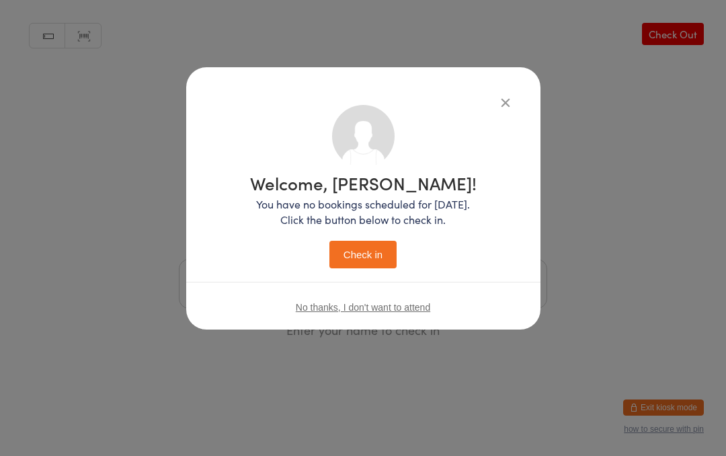
click at [368, 253] on button "Check in" at bounding box center [362, 255] width 67 height 28
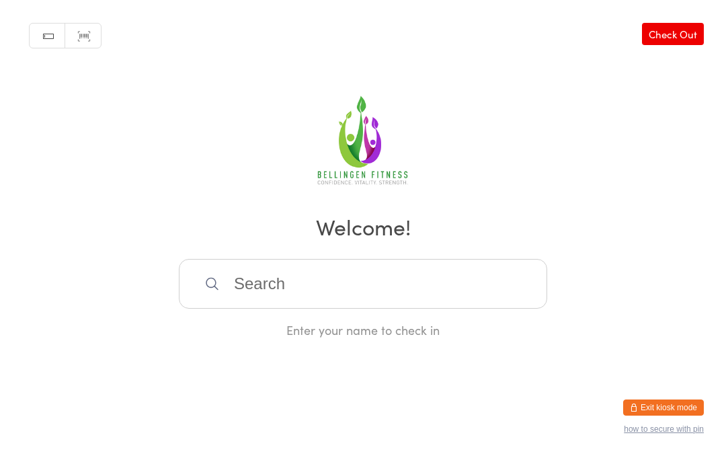
click at [429, 298] on input "search" at bounding box center [363, 284] width 368 height 50
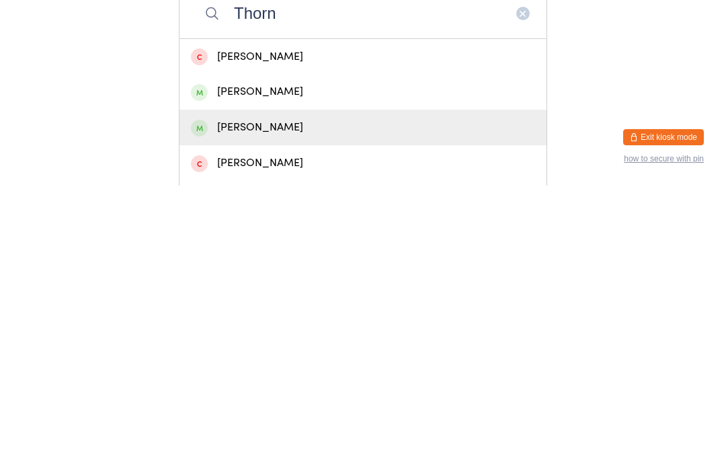
type input "Thorn"
click at [344, 389] on div "[PERSON_NAME]" at bounding box center [363, 398] width 344 height 18
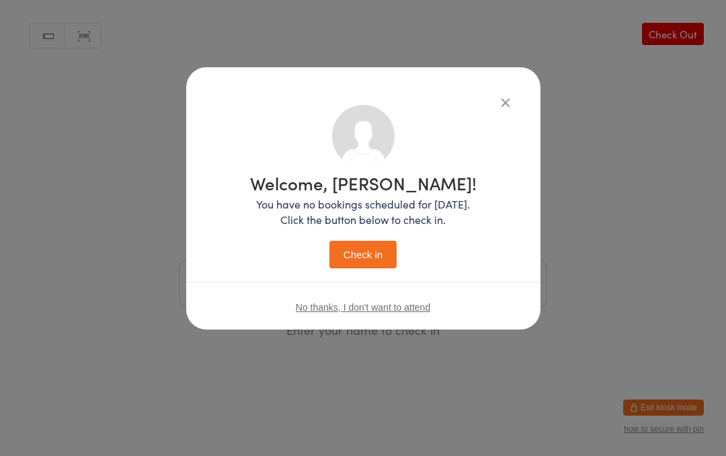
click at [384, 252] on button "Check in" at bounding box center [362, 255] width 67 height 28
